Goal: Task Accomplishment & Management: Manage account settings

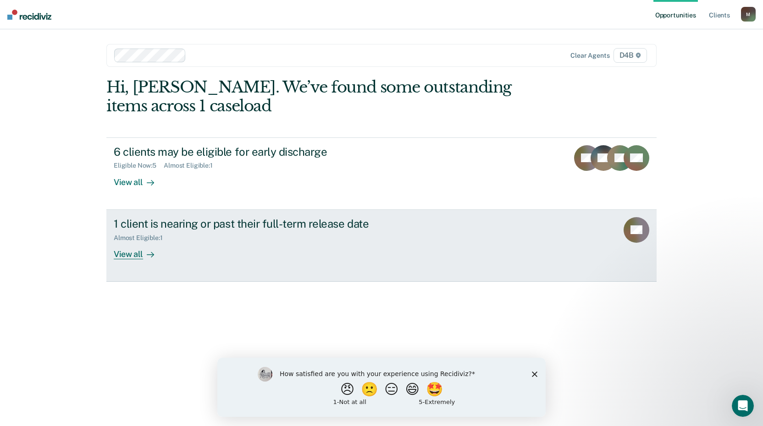
click at [139, 256] on div "View all" at bounding box center [139, 251] width 51 height 18
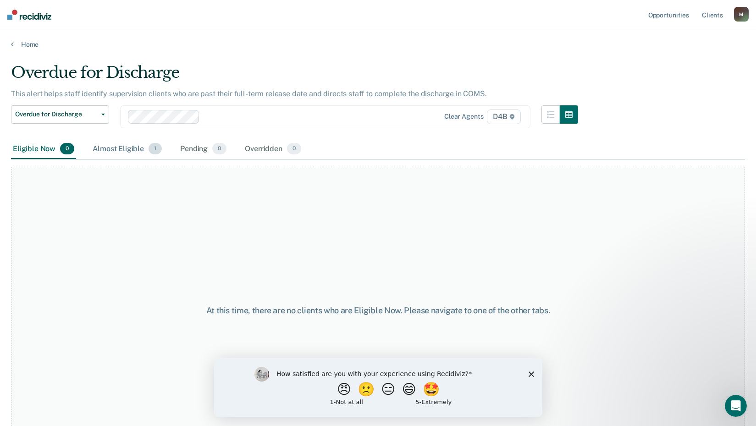
click at [113, 150] on div "Almost Eligible 1" at bounding box center [127, 149] width 73 height 20
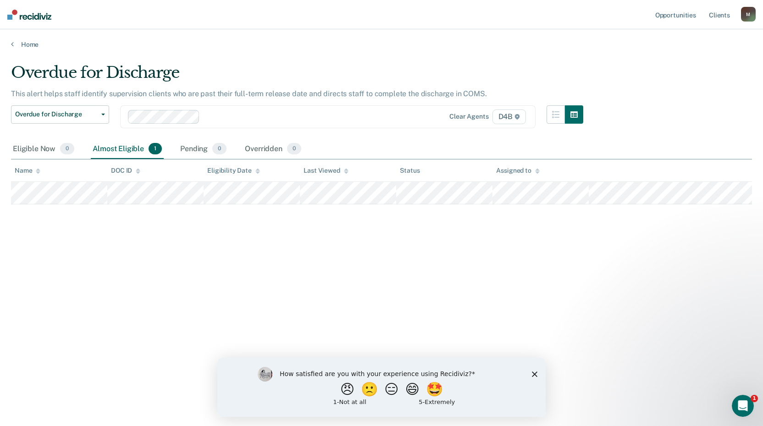
click at [536, 375] on icon "Close survey" at bounding box center [534, 373] width 5 height 5
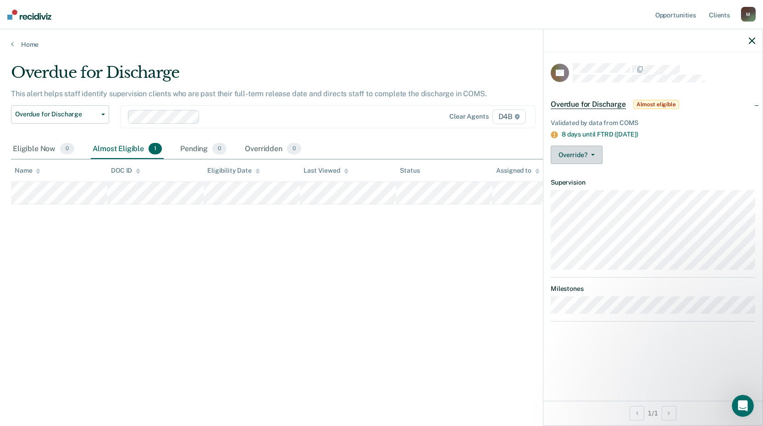
click at [597, 156] on button "Override?" at bounding box center [576, 155] width 52 height 18
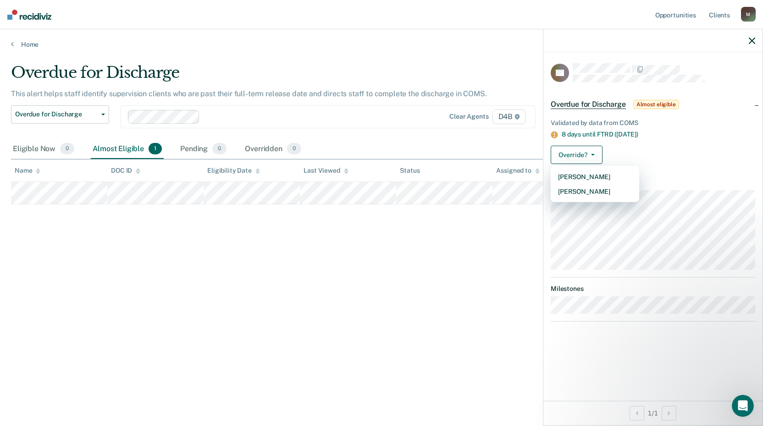
click at [684, 147] on div "Override? [PERSON_NAME] Mark Overridden" at bounding box center [652, 155] width 204 height 18
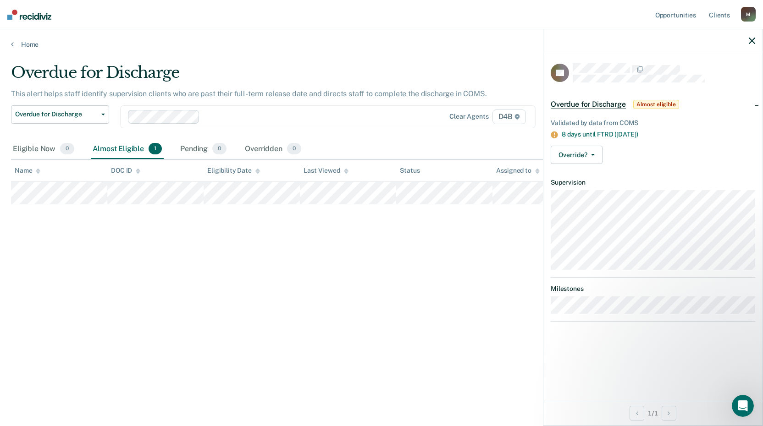
click at [749, 40] on icon "button" at bounding box center [751, 41] width 6 height 6
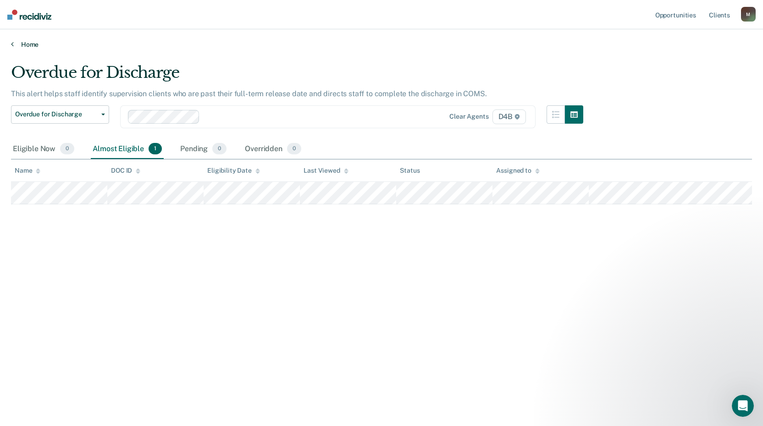
click at [22, 47] on link "Home" at bounding box center [381, 44] width 741 height 8
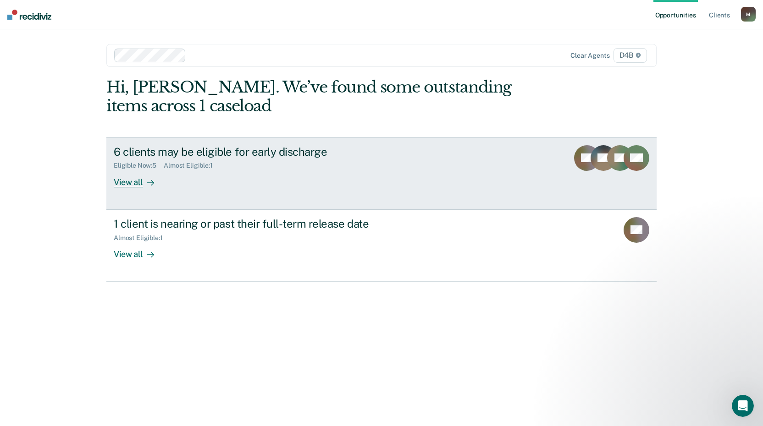
click at [131, 181] on div "View all" at bounding box center [139, 179] width 51 height 18
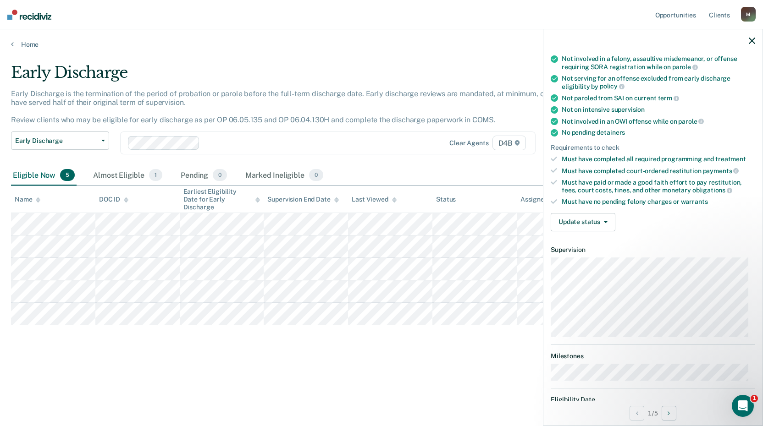
scroll to position [137, 0]
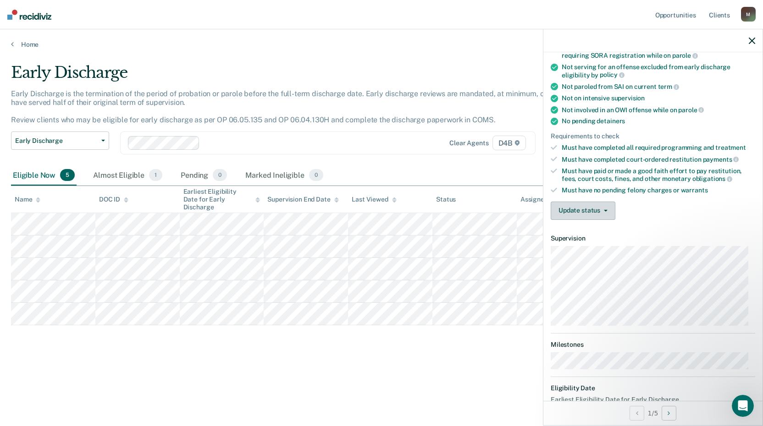
click at [604, 210] on icon "button" at bounding box center [606, 211] width 4 height 2
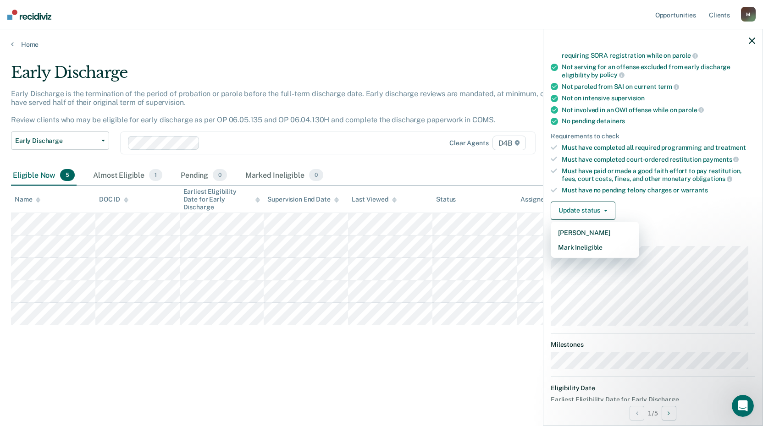
click at [701, 225] on div "Validated by data from COMS Completed at least half of parole term Serving a pa…" at bounding box center [652, 99] width 219 height 257
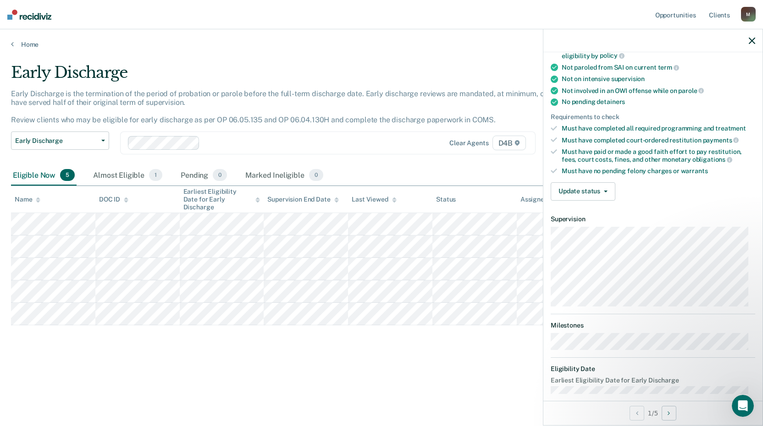
scroll to position [167, 0]
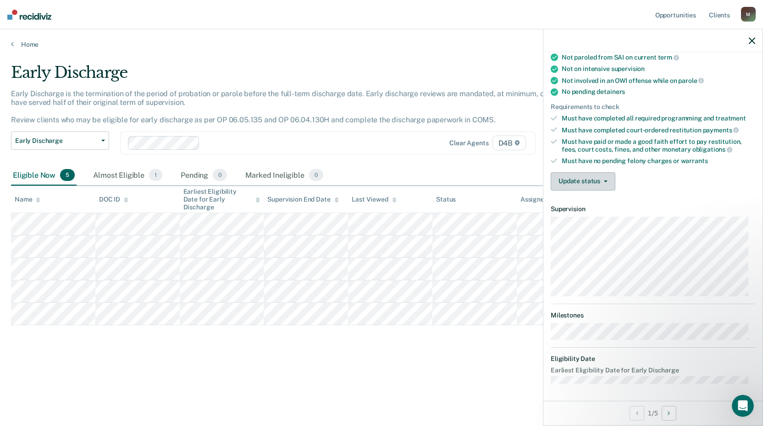
click at [601, 178] on button "Update status" at bounding box center [582, 181] width 65 height 18
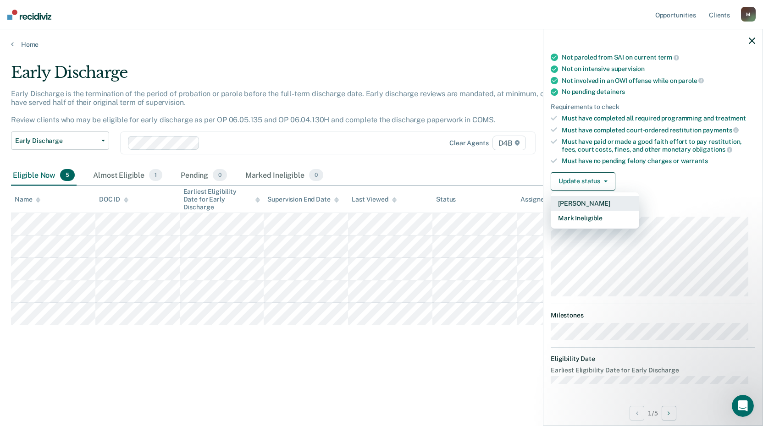
click at [587, 201] on button "[PERSON_NAME]" at bounding box center [594, 203] width 88 height 15
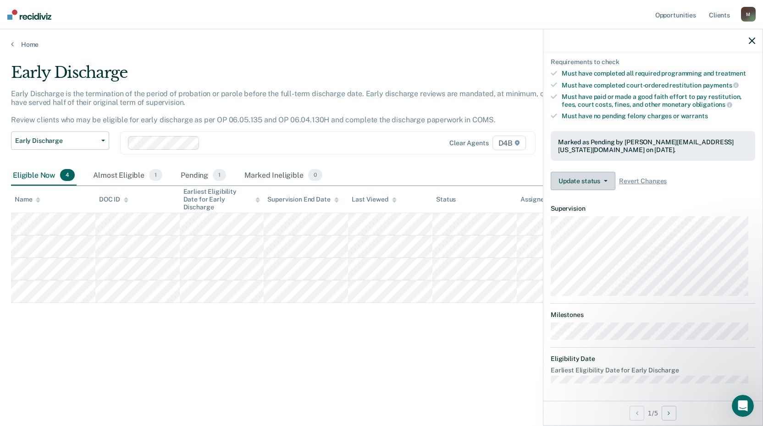
scroll to position [166, 0]
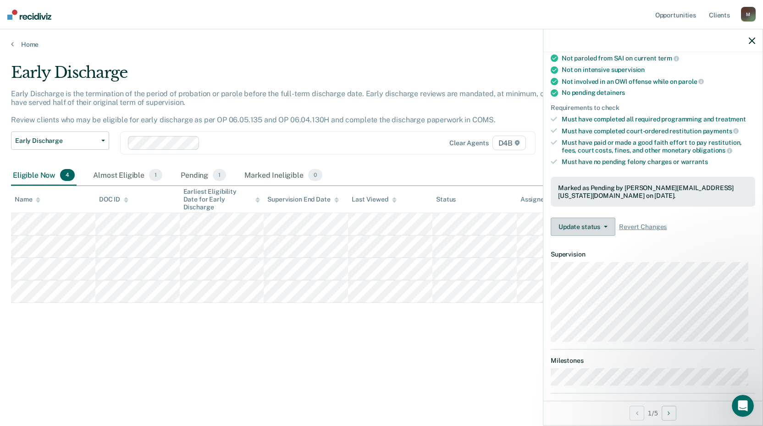
click at [607, 227] on button "Update status" at bounding box center [582, 227] width 65 height 18
click at [705, 231] on div "Update status Revert from Pending Mark Ineligible Revert Changes" at bounding box center [652, 227] width 204 height 18
click at [656, 225] on span "Revert Changes" at bounding box center [643, 227] width 48 height 8
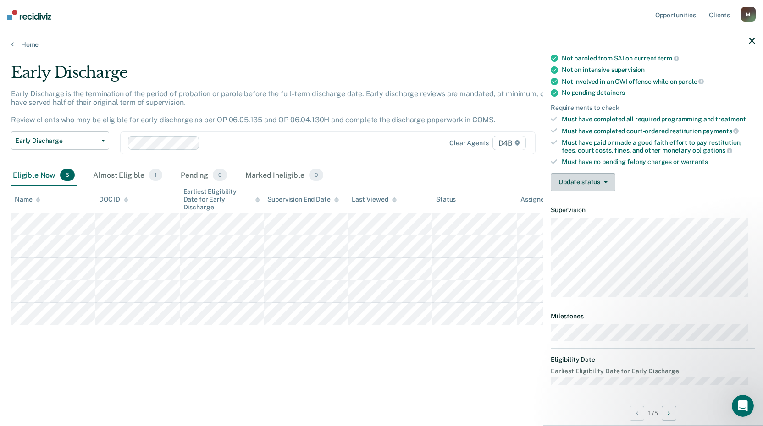
click at [600, 181] on span "button" at bounding box center [603, 182] width 7 height 2
click at [683, 187] on div "Update status [PERSON_NAME] Mark Ineligible" at bounding box center [652, 182] width 204 height 18
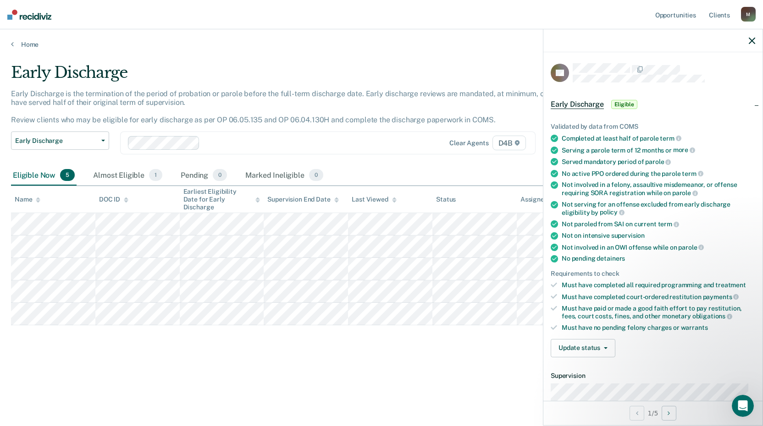
click at [590, 103] on span "Early Discharge" at bounding box center [576, 104] width 53 height 9
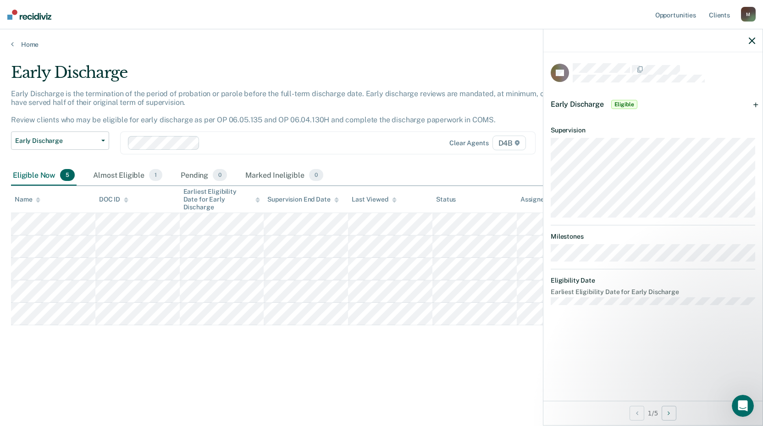
click at [590, 103] on span "Early Discharge" at bounding box center [576, 104] width 53 height 9
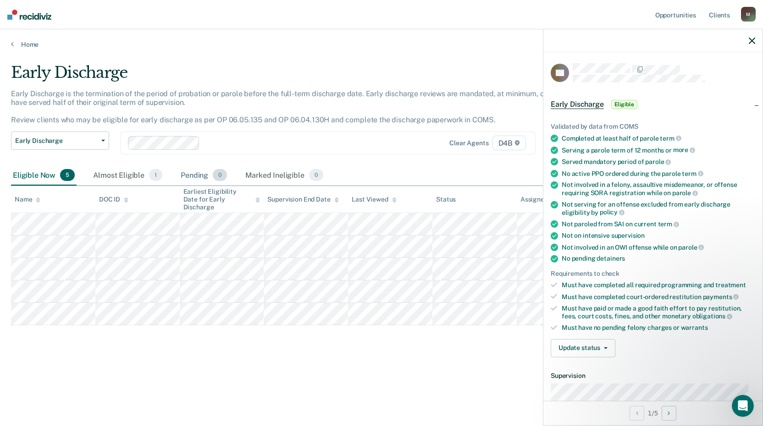
click at [199, 174] on div "Pending 0" at bounding box center [204, 175] width 50 height 20
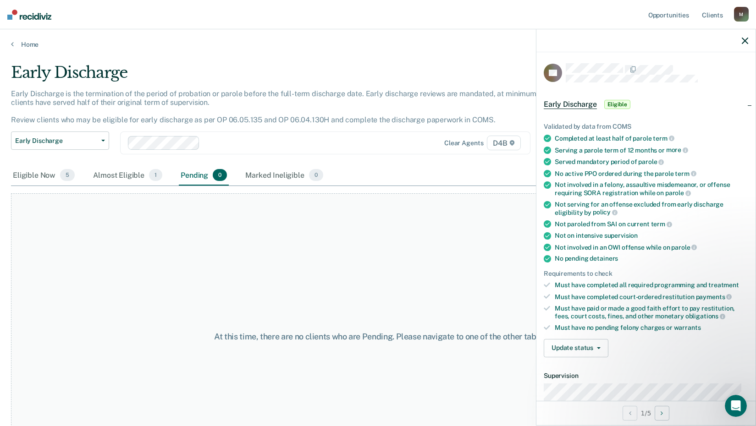
click at [199, 174] on div "Pending 0" at bounding box center [204, 175] width 50 height 20
click at [199, 176] on div "Pending 0" at bounding box center [204, 175] width 50 height 20
click at [33, 172] on div "Eligible Now 5" at bounding box center [44, 175] width 66 height 20
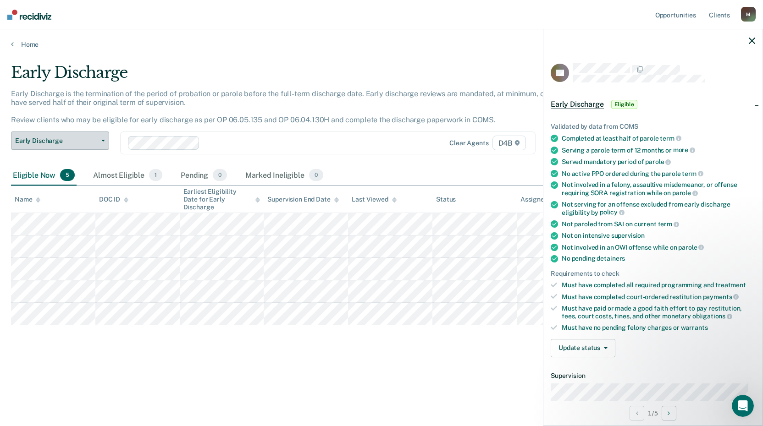
click at [104, 141] on icon "button" at bounding box center [103, 141] width 4 height 2
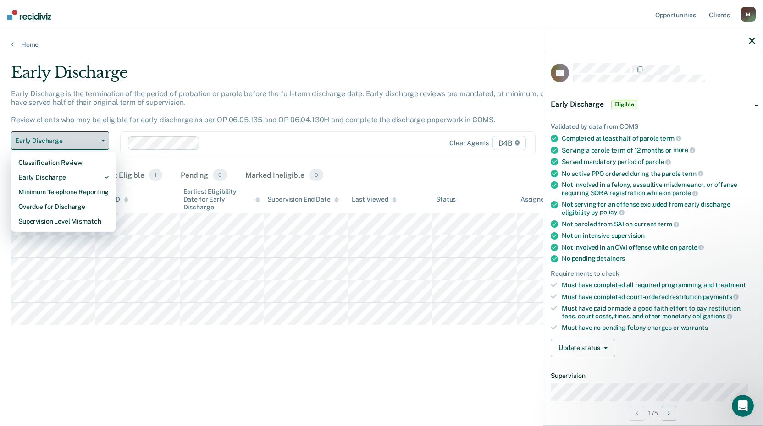
click at [104, 141] on icon "button" at bounding box center [103, 141] width 4 height 2
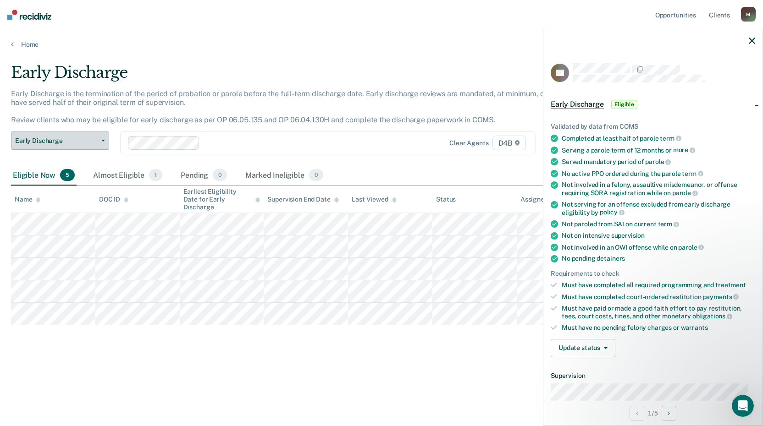
click at [104, 141] on icon "button" at bounding box center [103, 141] width 4 height 2
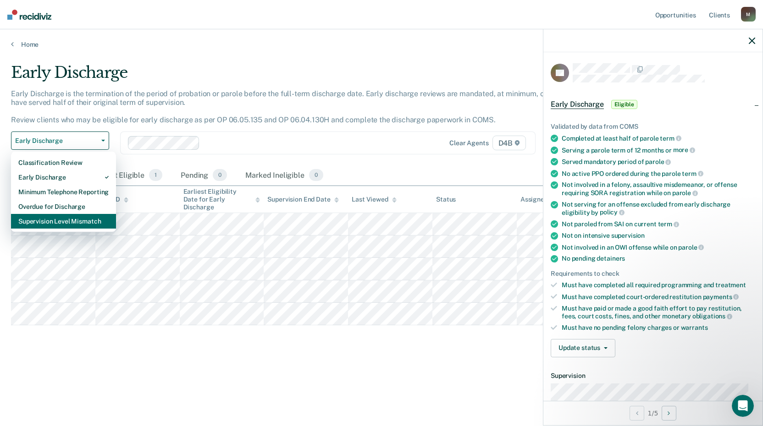
click at [66, 218] on div "Supervision Level Mismatch" at bounding box center [63, 221] width 90 height 15
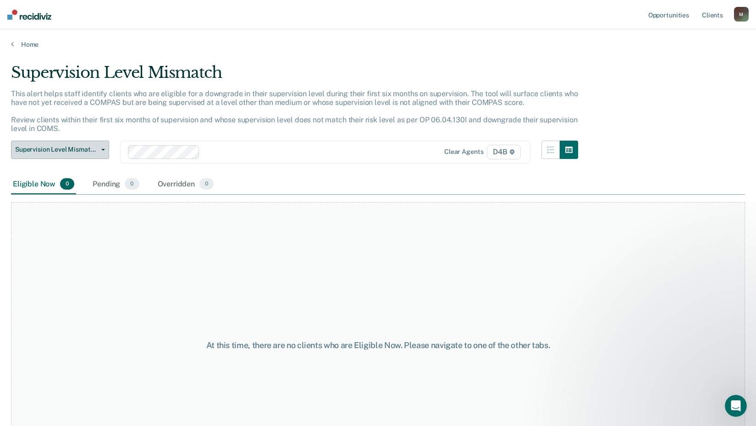
click at [105, 153] on button "Supervision Level Mismatch" at bounding box center [60, 150] width 98 height 18
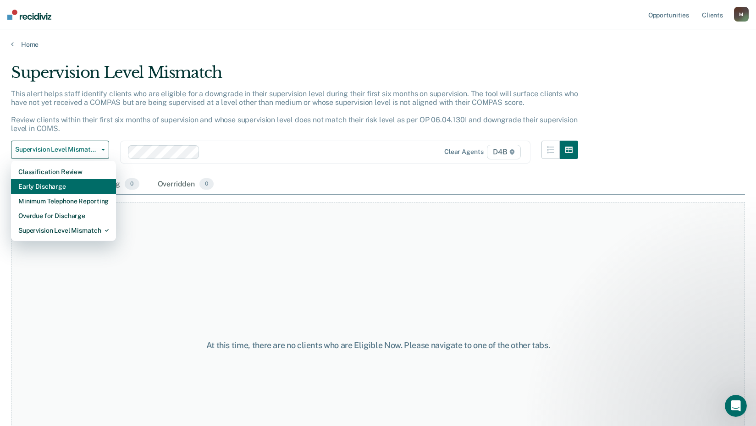
click at [65, 183] on div "Early Discharge" at bounding box center [63, 186] width 90 height 15
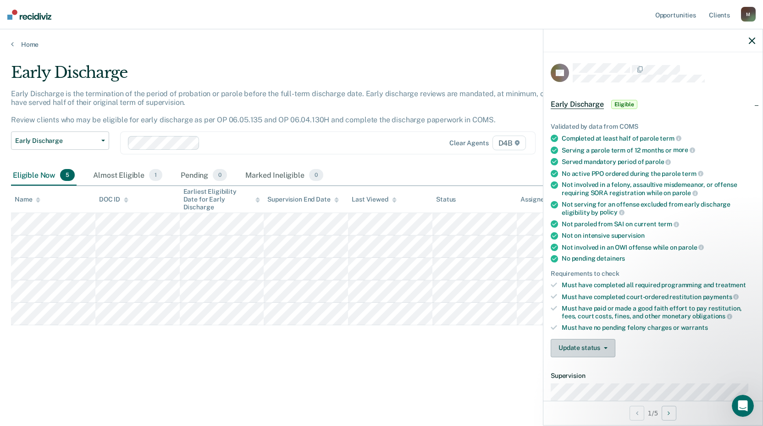
click at [600, 347] on span "button" at bounding box center [603, 348] width 7 height 2
click at [591, 381] on button "Mark Ineligible" at bounding box center [594, 385] width 88 height 15
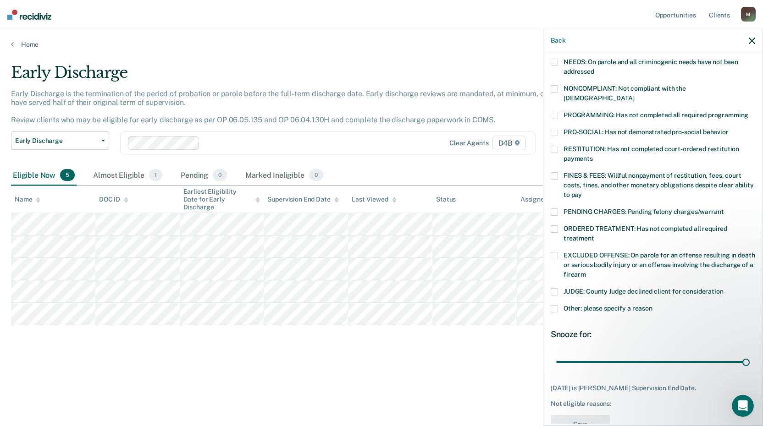
scroll to position [169, 0]
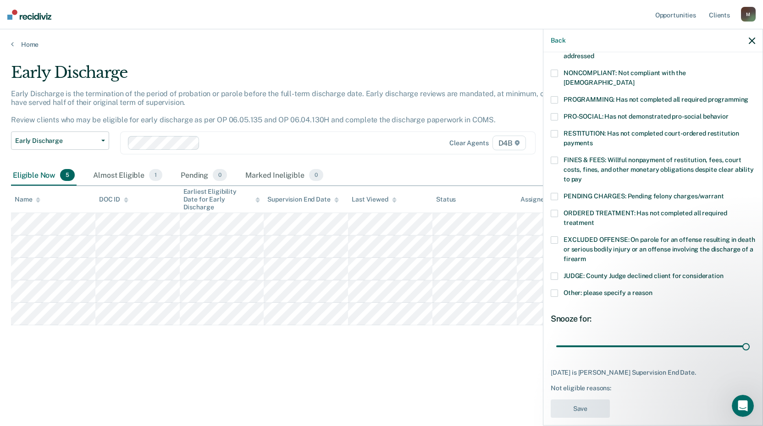
click at [553, 290] on span at bounding box center [553, 293] width 7 height 7
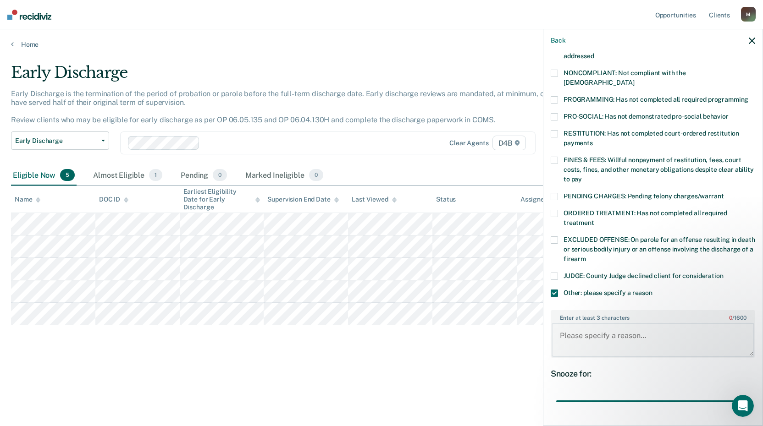
click at [571, 329] on textarea "Enter at least 3 characters 0 / 1600" at bounding box center [652, 340] width 203 height 34
type textarea "Per policy, offender needs to complete 6 months GPS tether, and then 6 months C…"
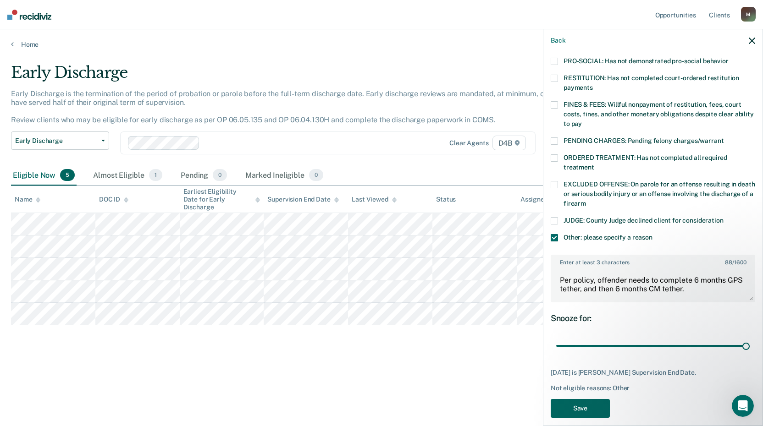
click at [590, 400] on button "Save" at bounding box center [579, 408] width 59 height 19
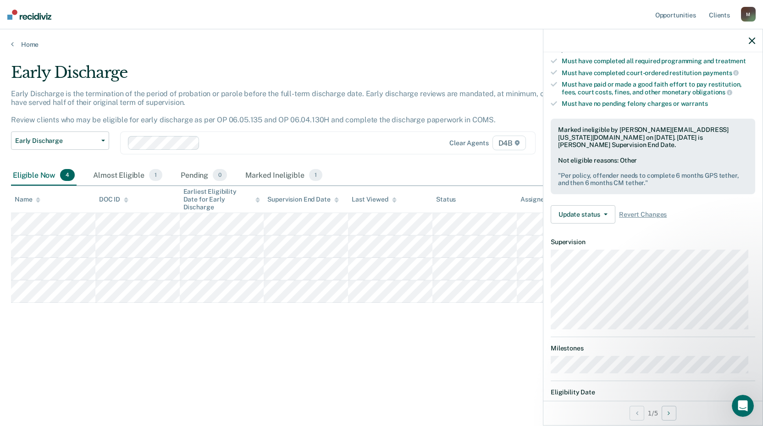
click at [357, 328] on div "Early Discharge Early Discharge is the termination of the period of probation o…" at bounding box center [381, 210] width 741 height 294
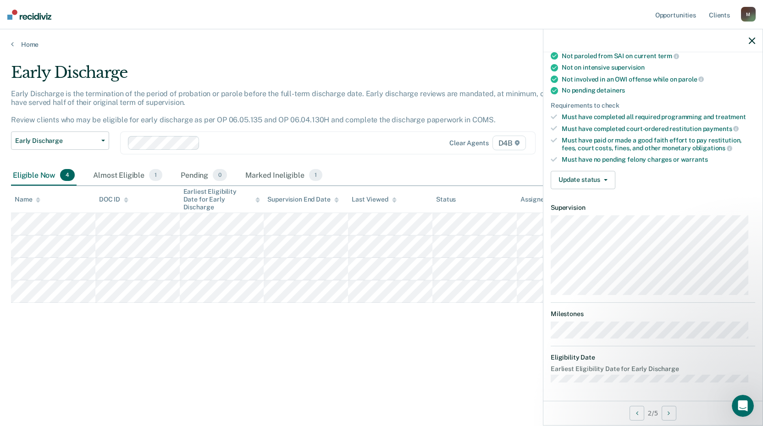
scroll to position [167, 0]
click at [582, 184] on button "Update status" at bounding box center [582, 181] width 65 height 18
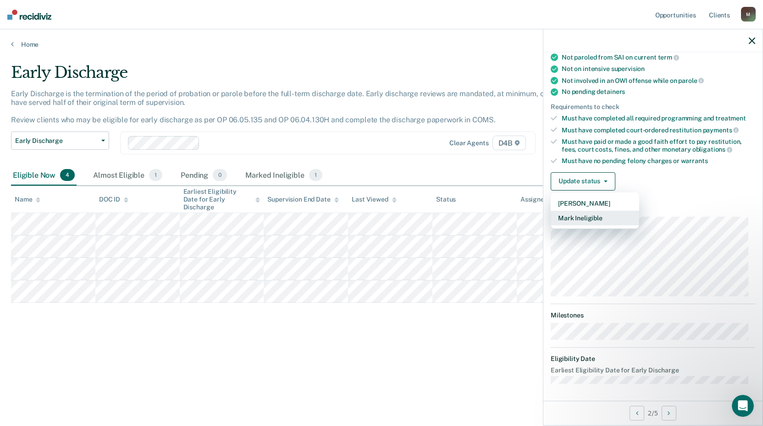
click at [582, 217] on button "Mark Ineligible" at bounding box center [594, 218] width 88 height 15
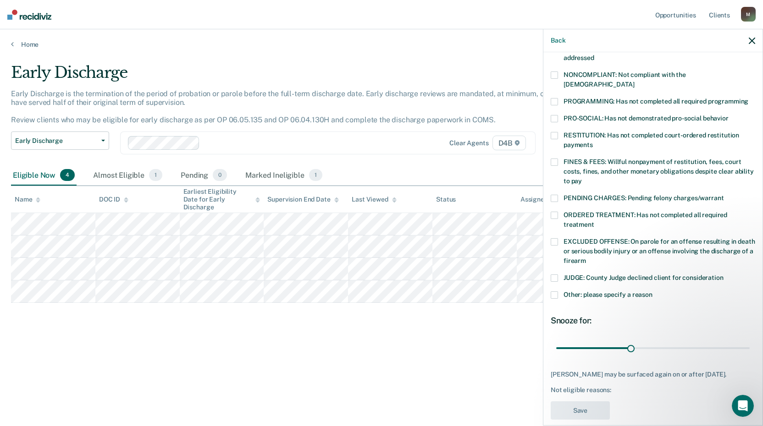
click at [555, 291] on span at bounding box center [553, 294] width 7 height 7
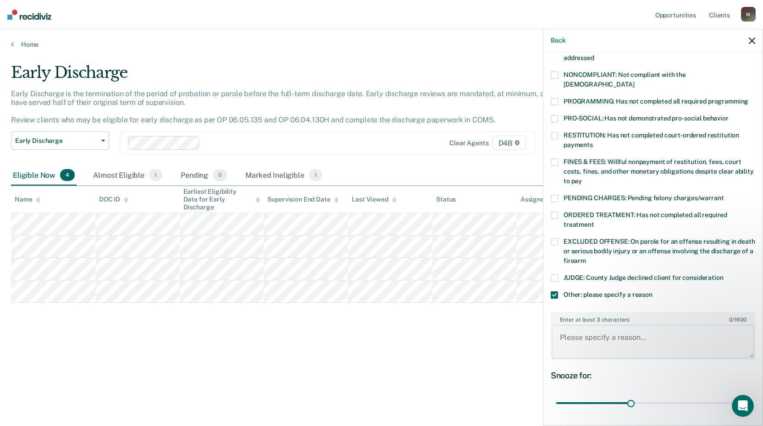
click at [578, 331] on textarea "Enter at least 3 characters 0 / 1600" at bounding box center [652, 342] width 203 height 34
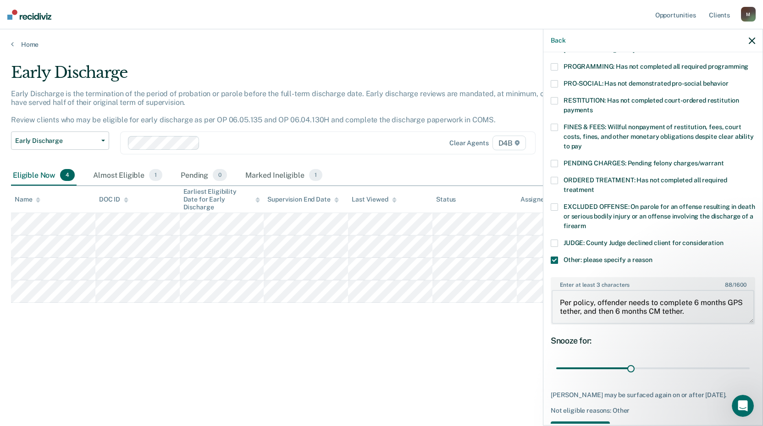
scroll to position [232, 0]
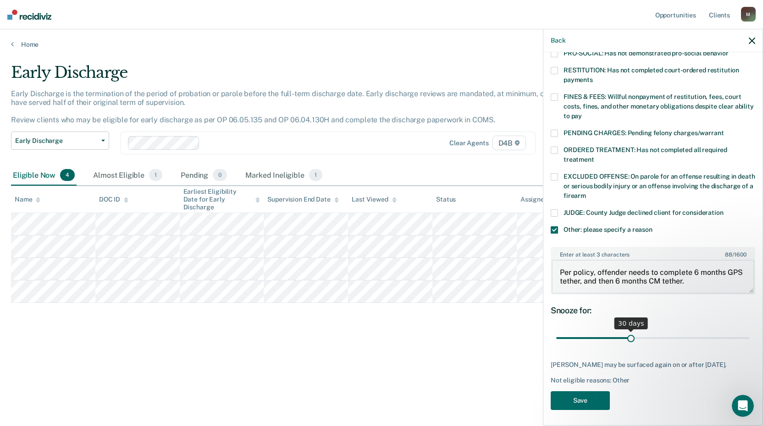
type textarea "Per policy, offender needs to complete 6 months GPS tether, and then 6 months C…"
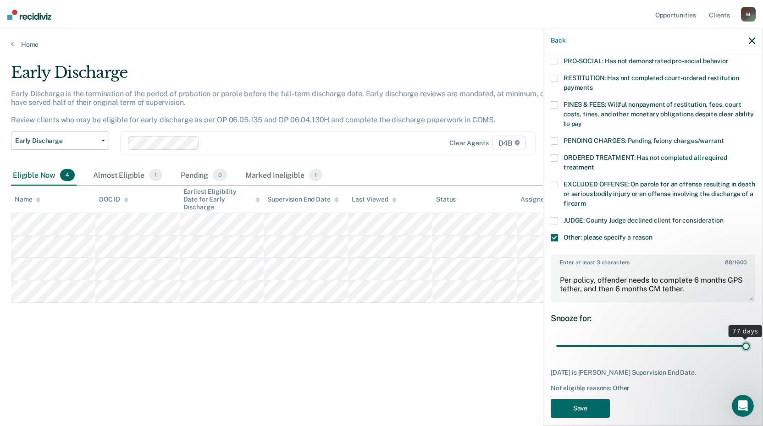
drag, startPoint x: 626, startPoint y: 327, endPoint x: 754, endPoint y: 335, distance: 128.1
type input "77"
click at [749, 338] on input "range" at bounding box center [652, 346] width 193 height 16
click at [581, 399] on button "Save" at bounding box center [579, 408] width 59 height 19
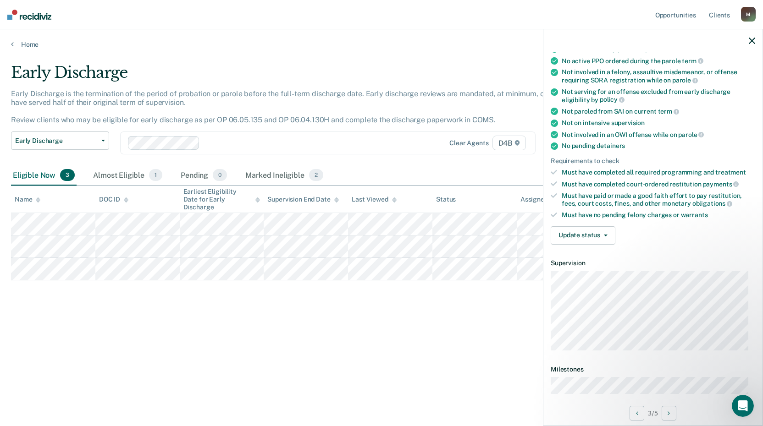
scroll to position [137, 0]
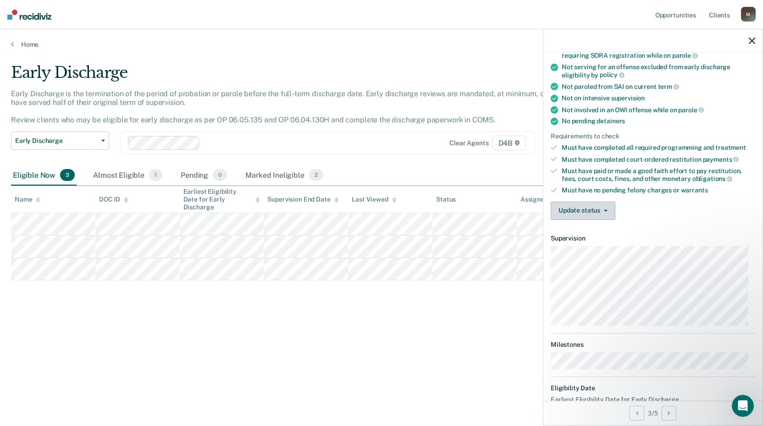
click at [605, 211] on button "Update status" at bounding box center [582, 211] width 65 height 18
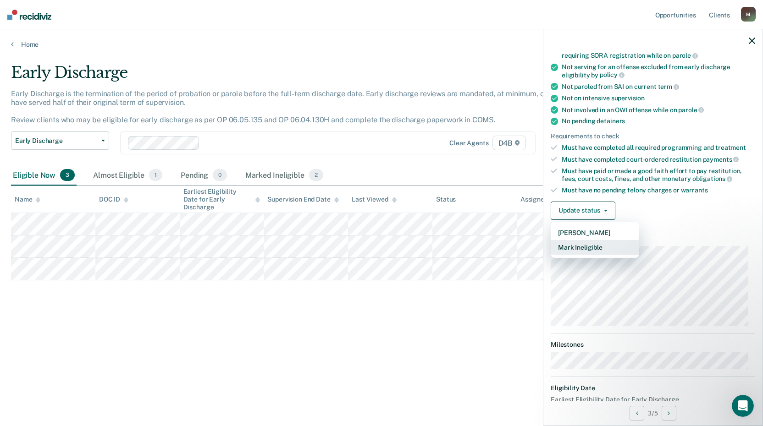
click at [590, 244] on button "Mark Ineligible" at bounding box center [594, 247] width 88 height 15
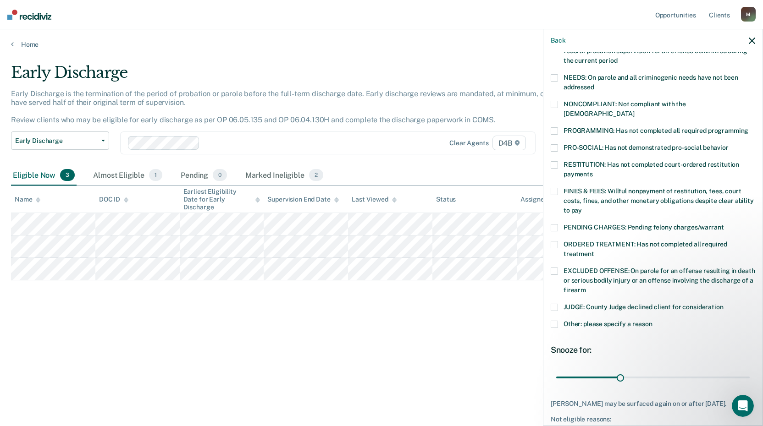
scroll to position [176, 0]
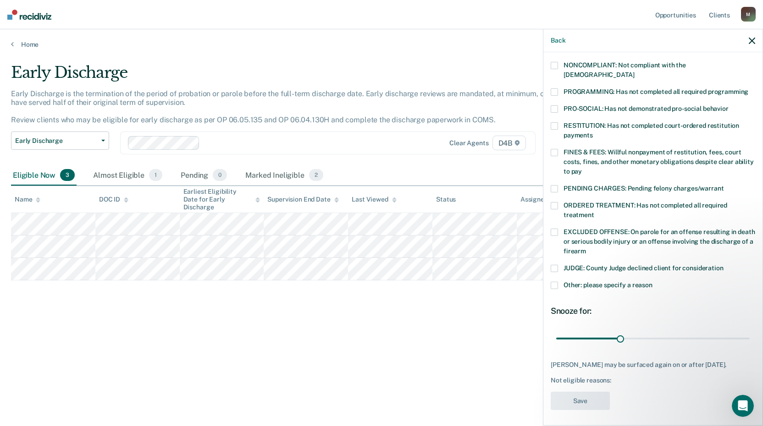
click at [556, 282] on span at bounding box center [553, 285] width 7 height 7
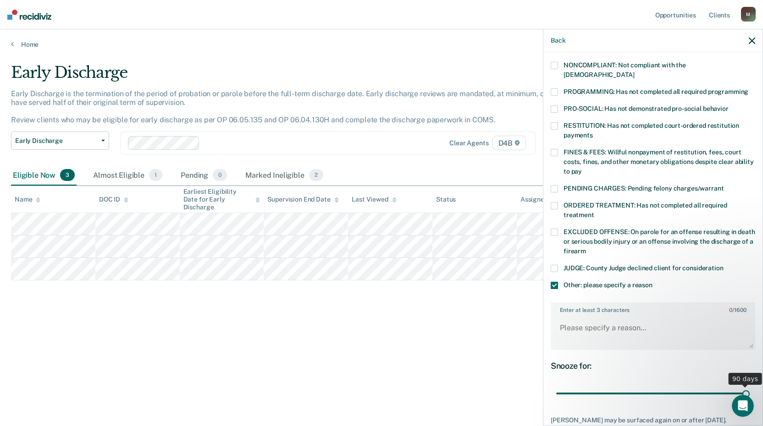
drag, startPoint x: 618, startPoint y: 384, endPoint x: 768, endPoint y: 388, distance: 149.5
type input "90"
click at [749, 388] on input "range" at bounding box center [652, 394] width 193 height 16
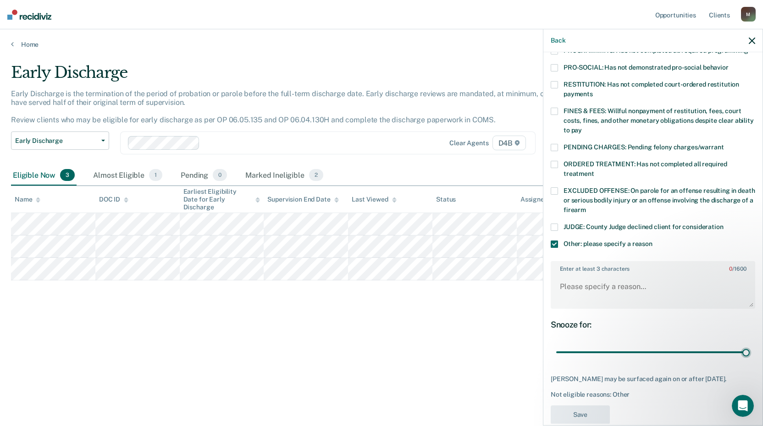
scroll to position [232, 0]
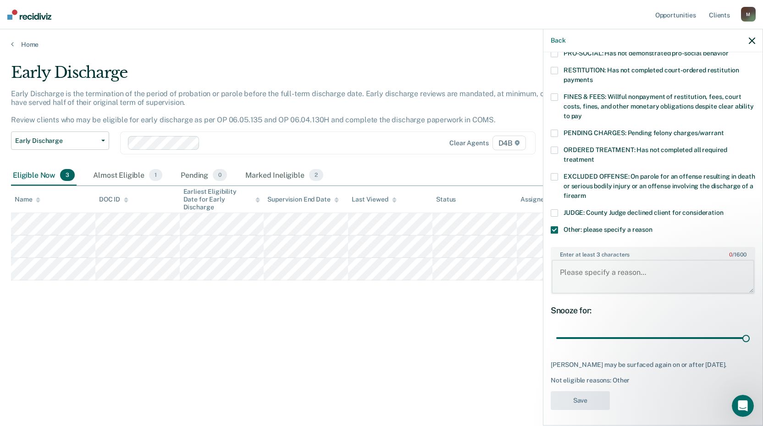
click at [583, 269] on textarea "Enter at least 3 characters 0 / 1600" at bounding box center [652, 277] width 203 height 34
type textarea "O"
type textarea "Per policy, offender cannot be discharged early if he is a registered sex offen…"
click at [584, 399] on button "Save" at bounding box center [579, 400] width 59 height 19
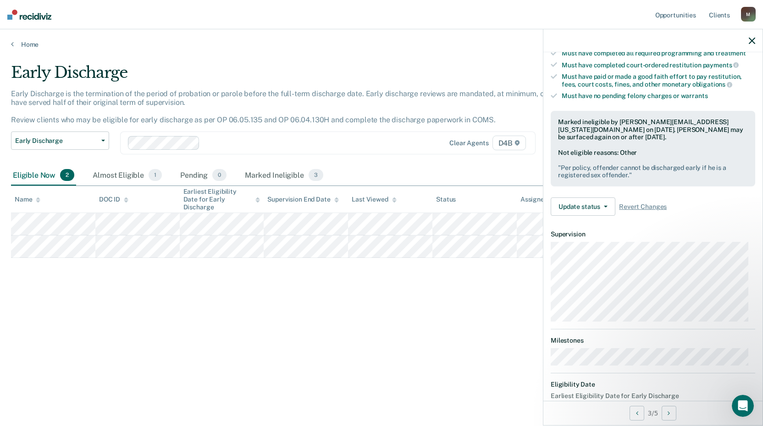
scroll to position [176, 0]
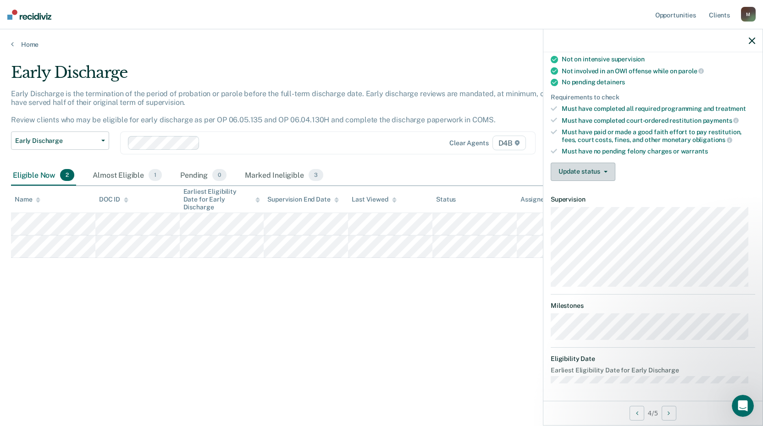
click at [591, 167] on button "Update status" at bounding box center [582, 172] width 65 height 18
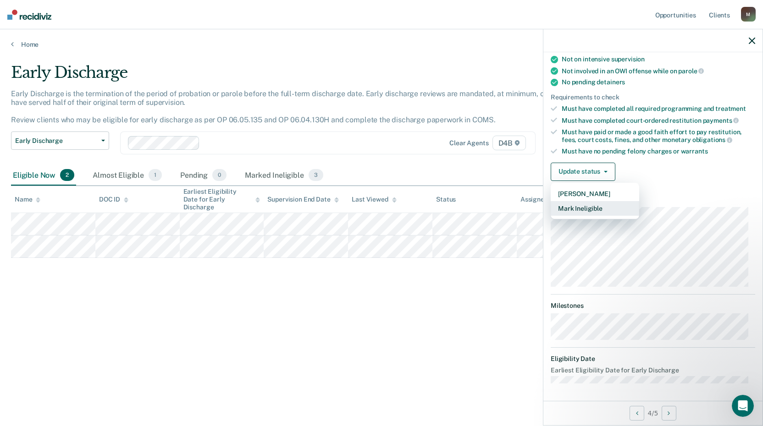
click at [578, 206] on button "Mark Ineligible" at bounding box center [594, 208] width 88 height 15
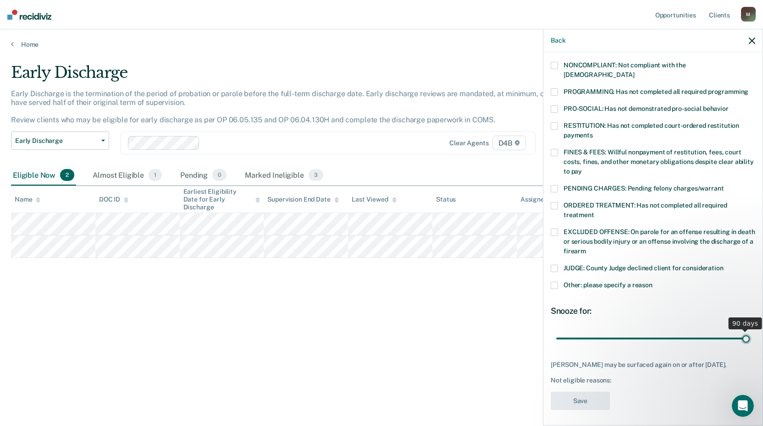
drag, startPoint x: 618, startPoint y: 328, endPoint x: 771, endPoint y: 330, distance: 153.1
type input "90"
click at [749, 330] on input "range" at bounding box center [652, 338] width 193 height 16
click at [555, 282] on span at bounding box center [553, 285] width 7 height 7
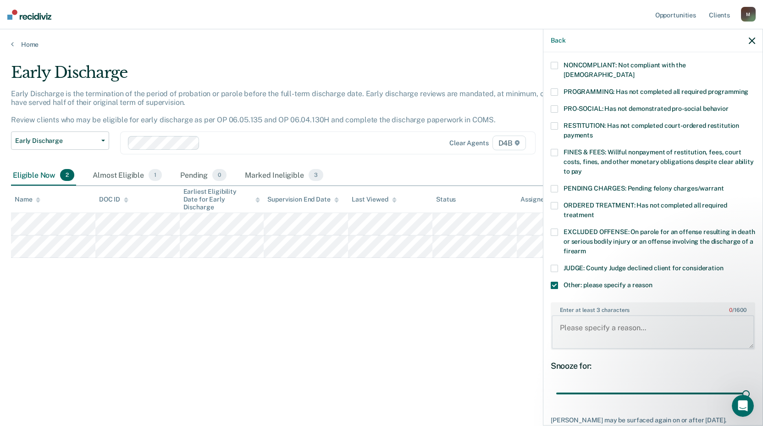
click at [578, 322] on textarea "Enter at least 3 characters 0 / 1600" at bounding box center [652, 332] width 203 height 34
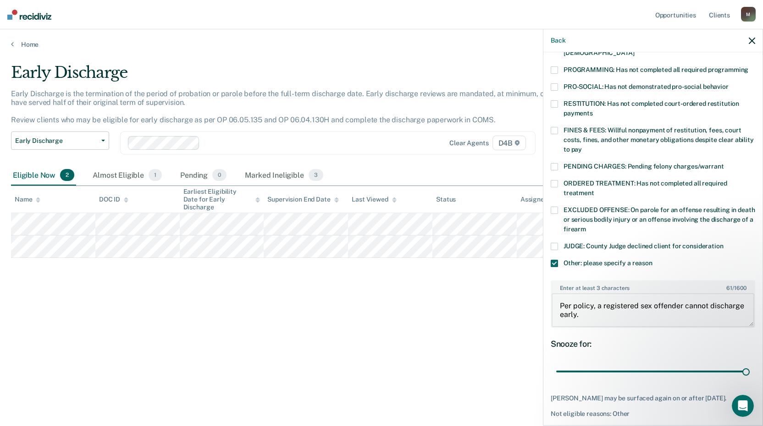
scroll to position [232, 0]
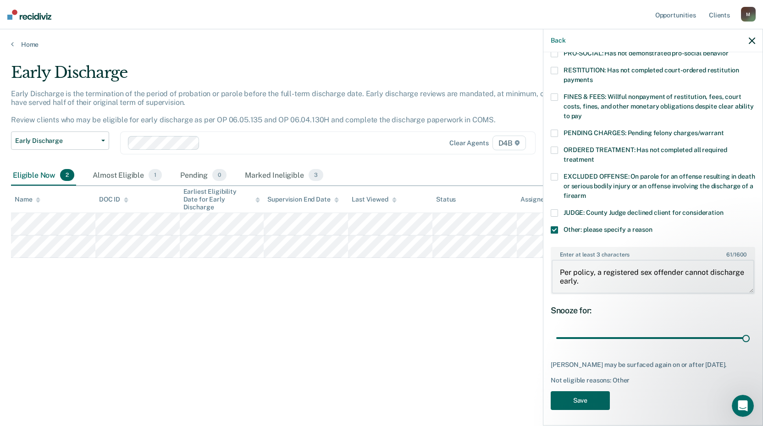
type textarea "Per policy, a registered sex offender cannot discharge early."
click at [571, 397] on button "Save" at bounding box center [579, 400] width 59 height 19
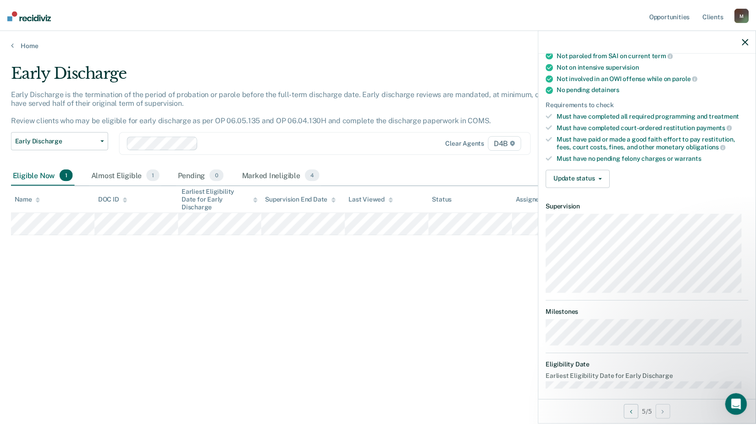
scroll to position [176, 0]
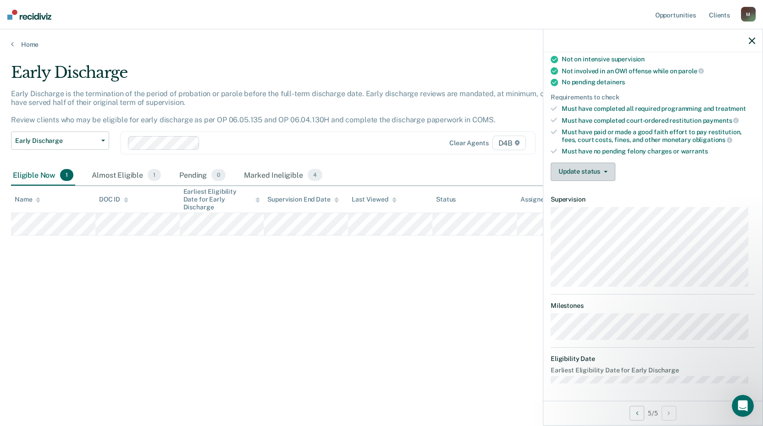
click at [604, 172] on button "Update status" at bounding box center [582, 172] width 65 height 18
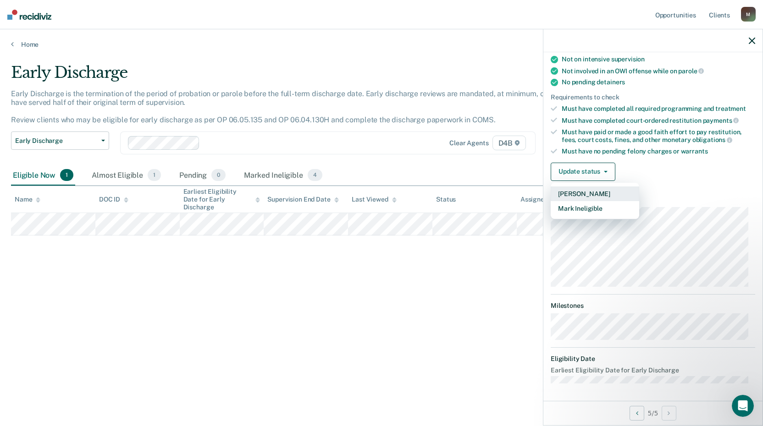
click at [588, 192] on button "[PERSON_NAME]" at bounding box center [594, 194] width 88 height 15
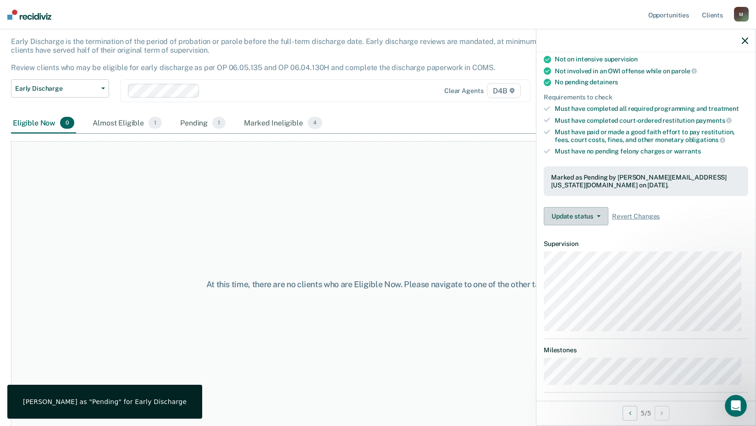
scroll to position [54, 0]
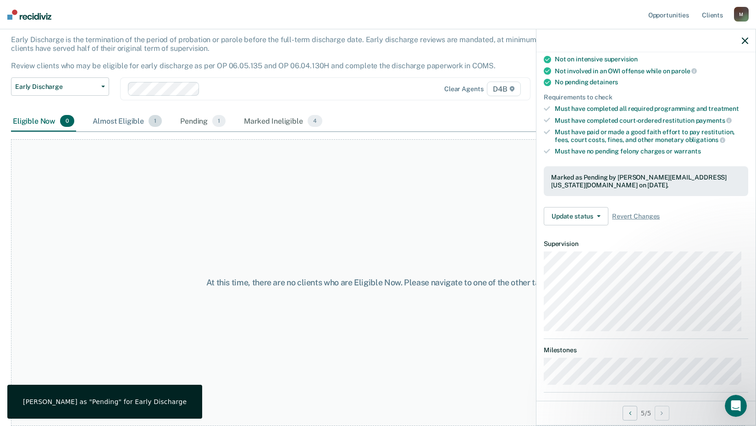
click at [120, 122] on div "Almost Eligible 1" at bounding box center [127, 121] width 73 height 20
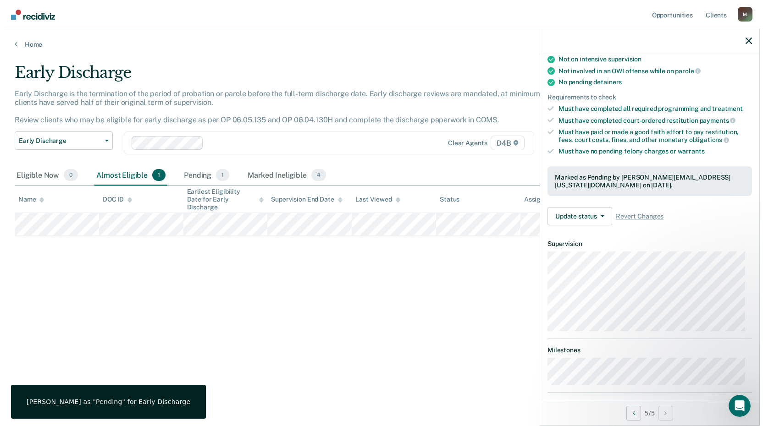
scroll to position [0, 0]
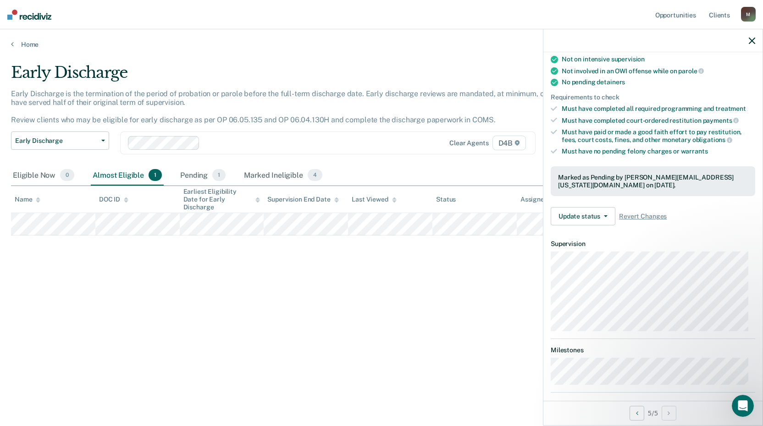
click at [181, 263] on div "Early Discharge Early Discharge is the termination of the period of probation o…" at bounding box center [381, 210] width 741 height 294
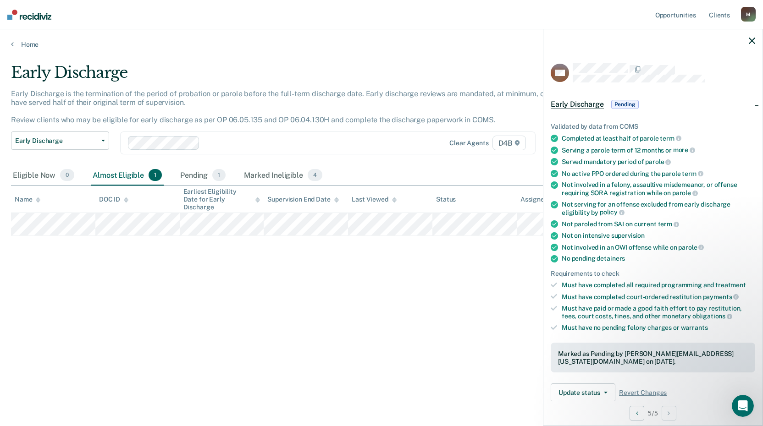
click at [752, 40] on icon "button" at bounding box center [751, 41] width 6 height 6
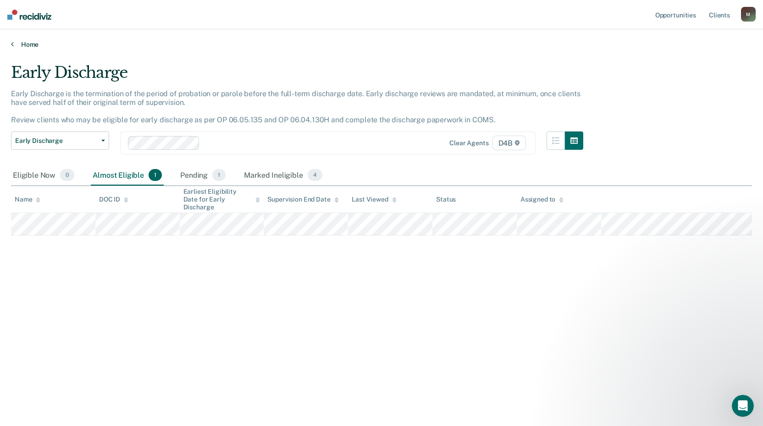
click at [17, 44] on link "Home" at bounding box center [381, 44] width 741 height 8
